Goal: Transaction & Acquisition: Subscribe to service/newsletter

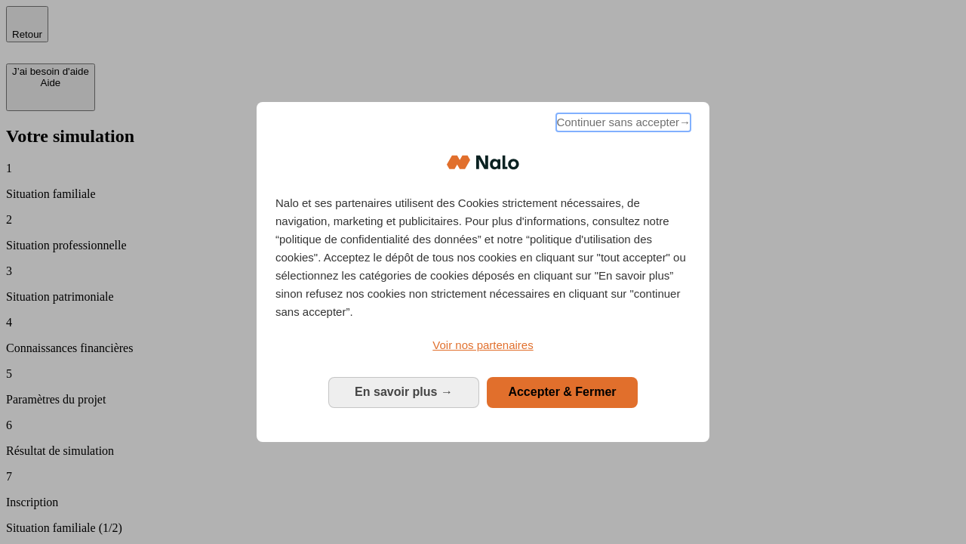
click at [622, 125] on span "Continuer sans accepter →" at bounding box center [623, 122] width 134 height 18
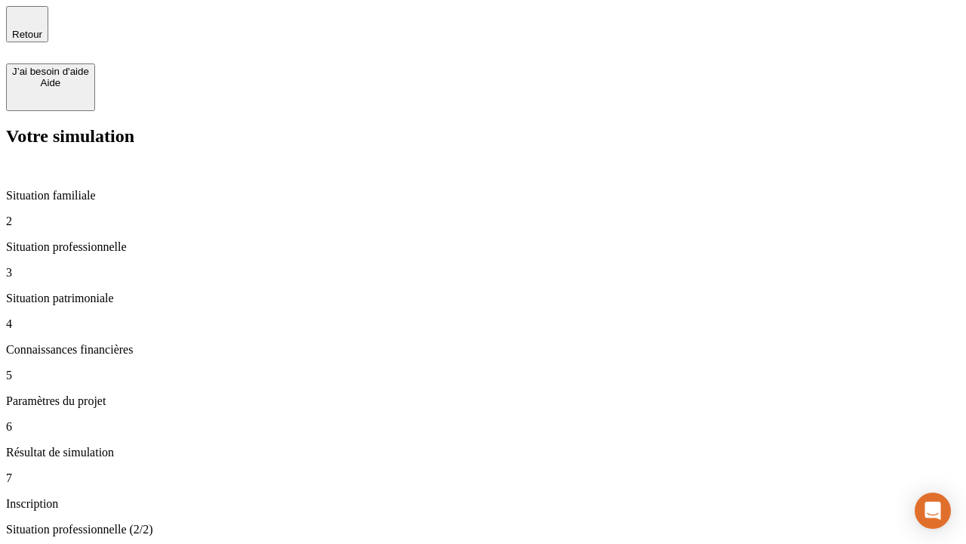
type input "30 000"
type input "1 000"
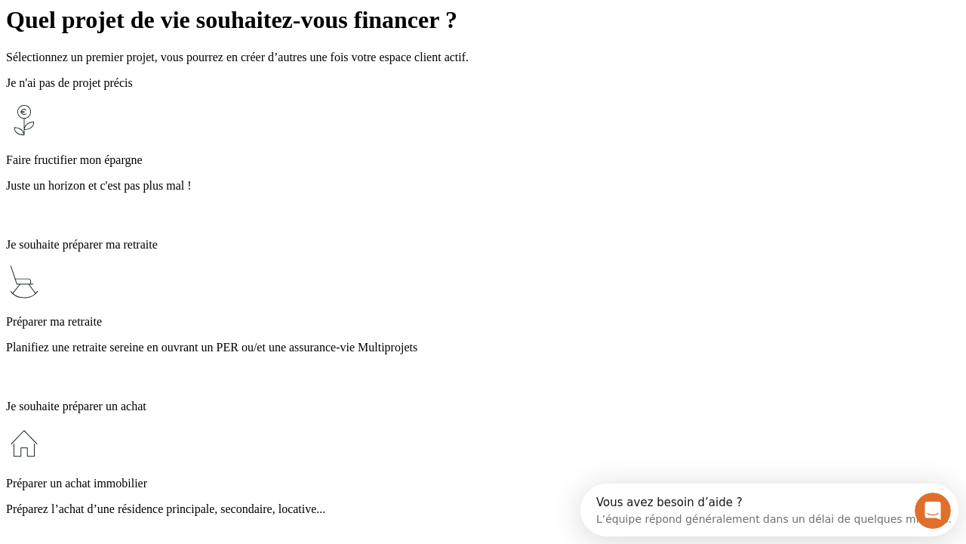
scroll to position [29, 0]
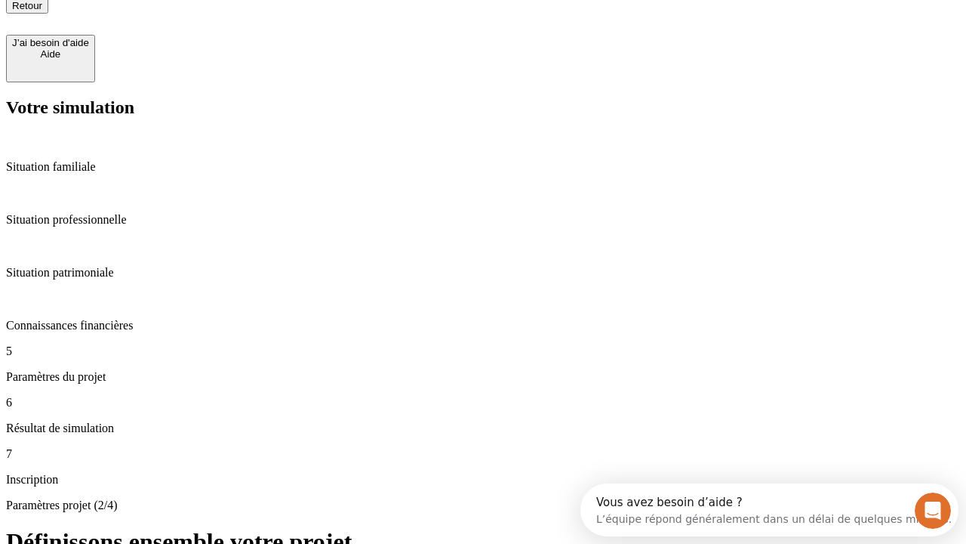
type input "40"
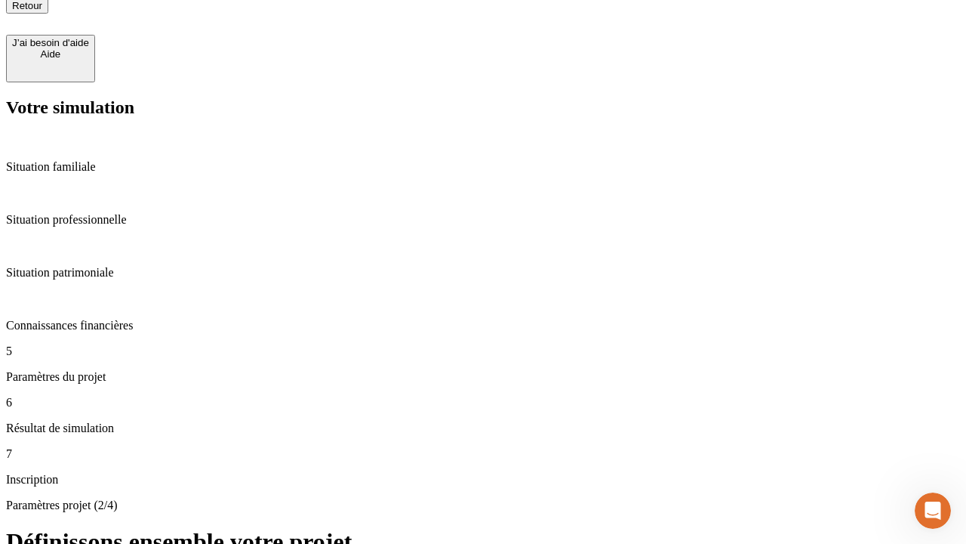
type input "200 000"
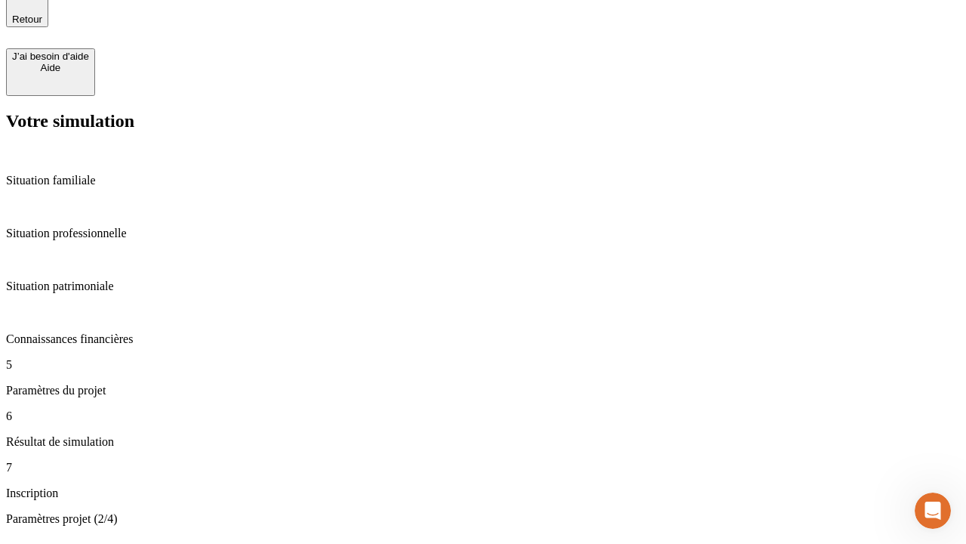
type input "640"
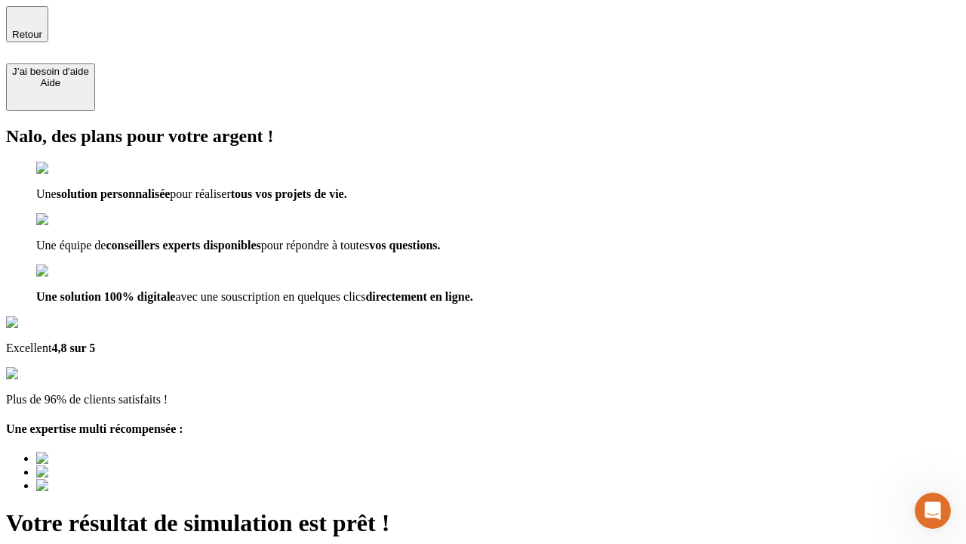
type input "[EMAIL_ADDRESS][DOMAIN_NAME]"
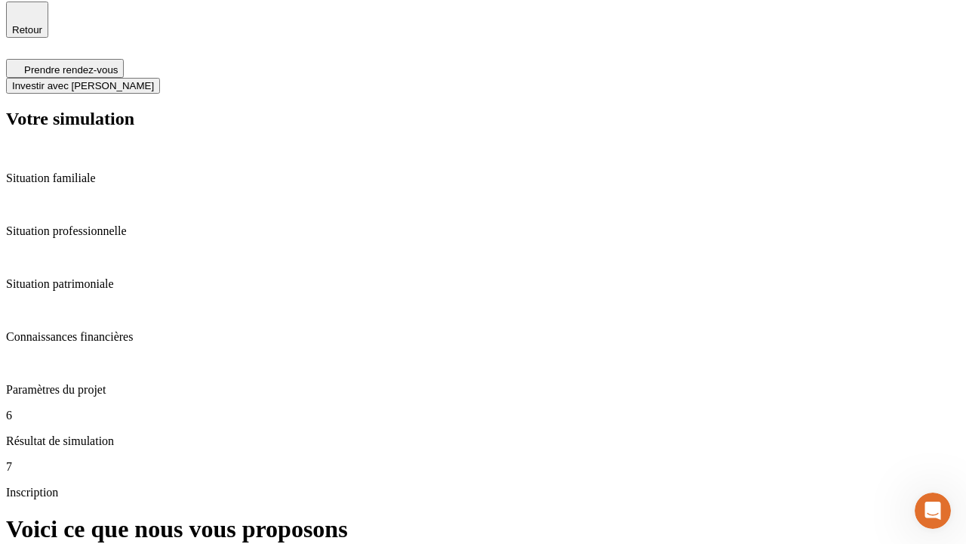
click at [154, 80] on span "Investir avec [PERSON_NAME]" at bounding box center [83, 85] width 142 height 11
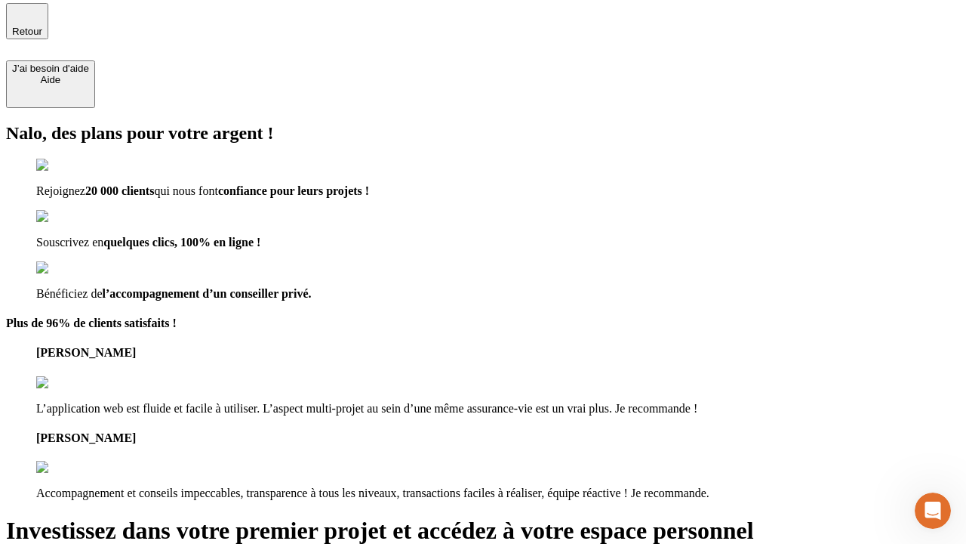
type input "[EMAIL_ADDRESS][DOMAIN_NAME]"
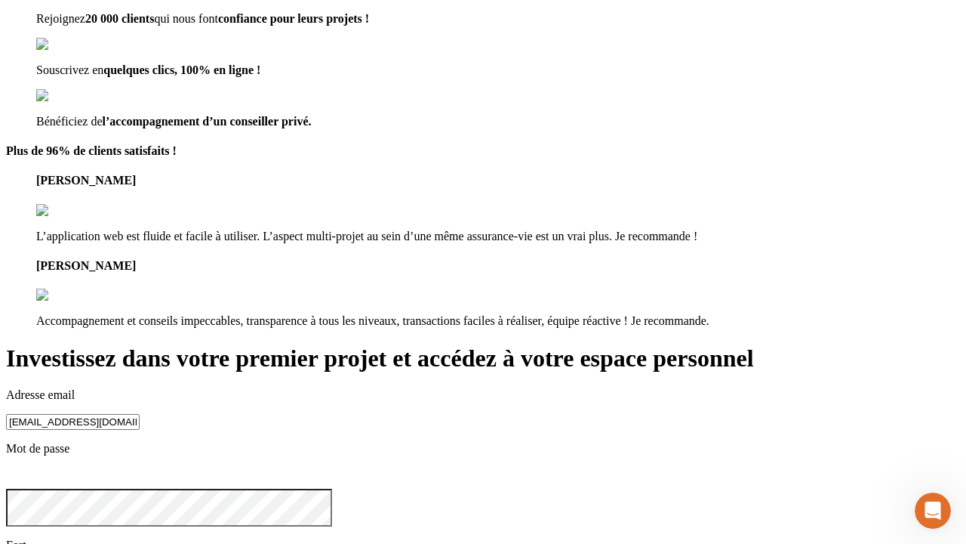
scroll to position [17, 0]
